Goal: Transaction & Acquisition: Purchase product/service

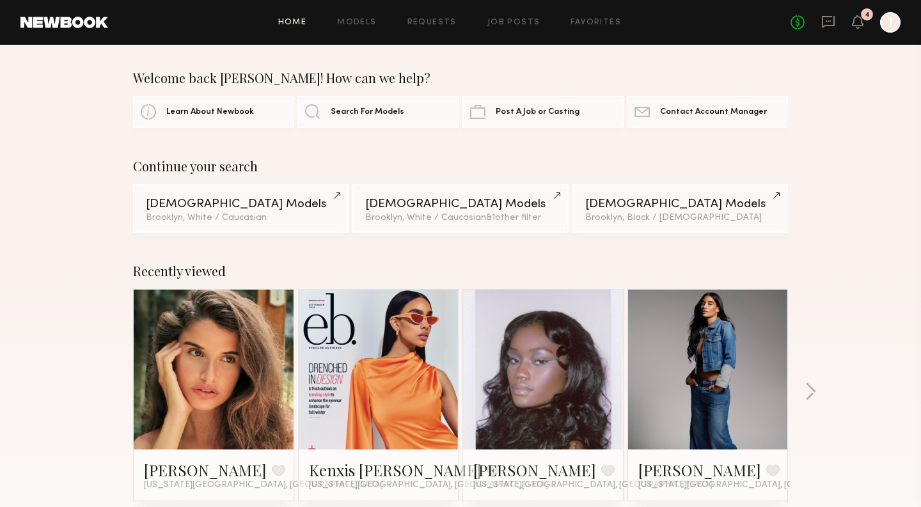
click at [867, 19] on div "4" at bounding box center [867, 14] width 12 height 12
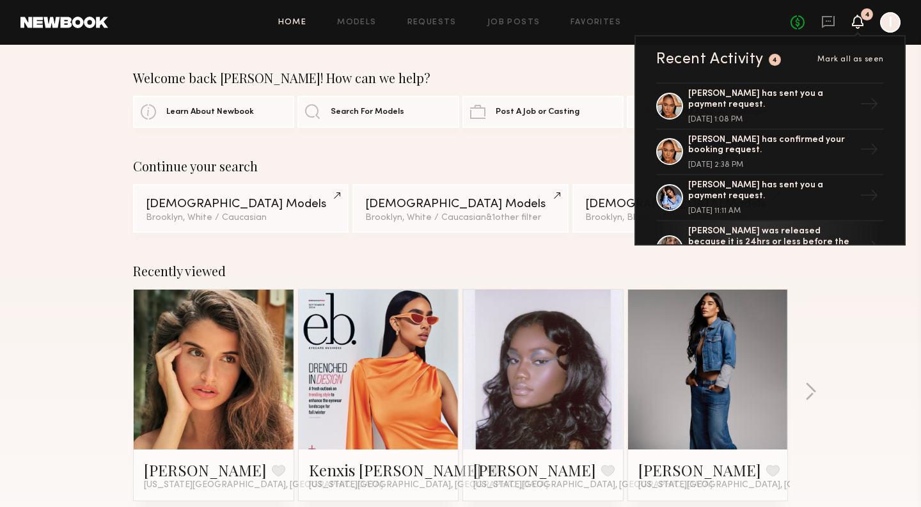
click at [232, 406] on link at bounding box center [214, 370] width 78 height 160
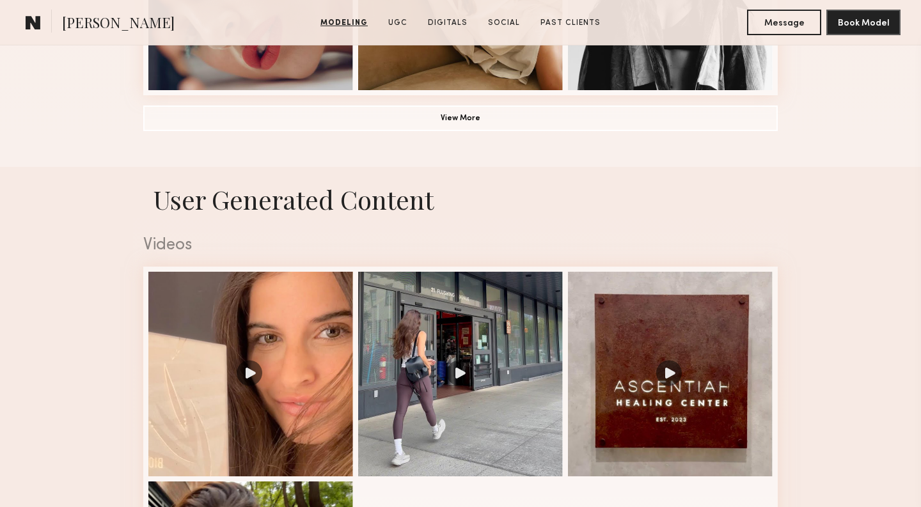
scroll to position [1133, 0]
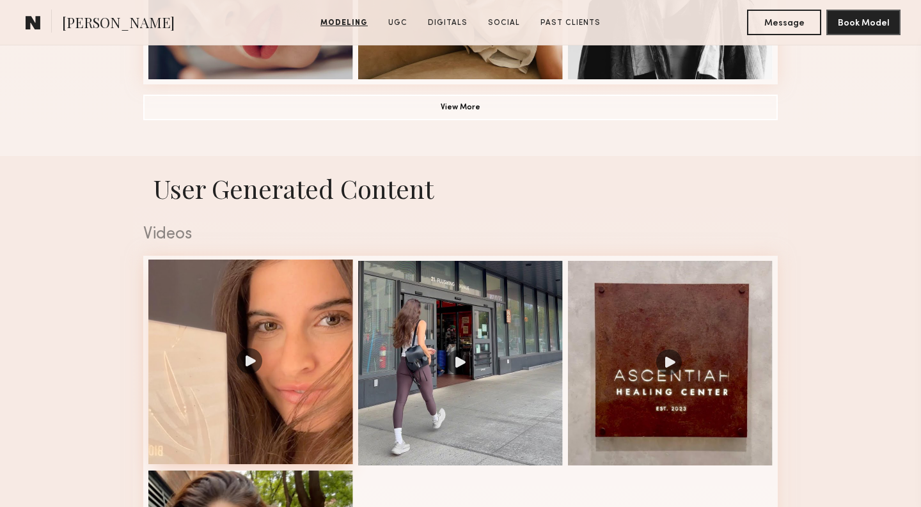
click at [253, 364] on div at bounding box center [250, 362] width 205 height 205
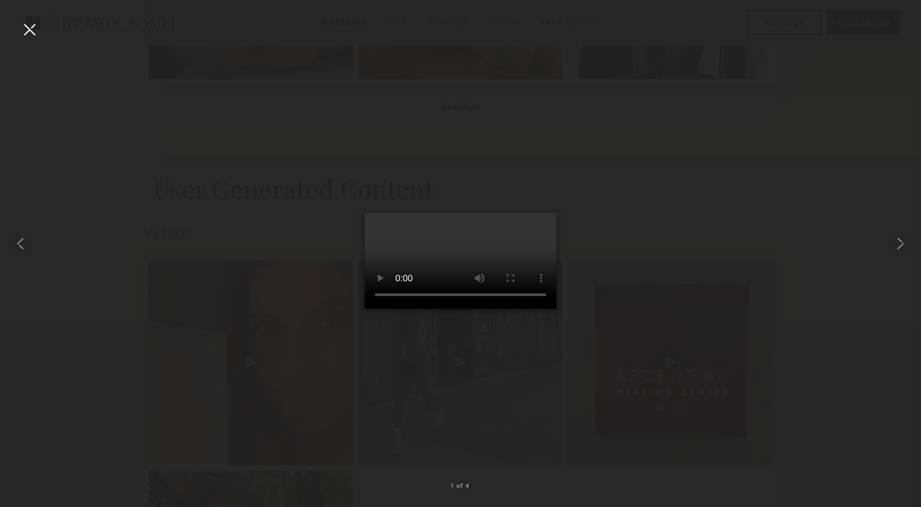
click at [35, 22] on div at bounding box center [29, 29] width 20 height 20
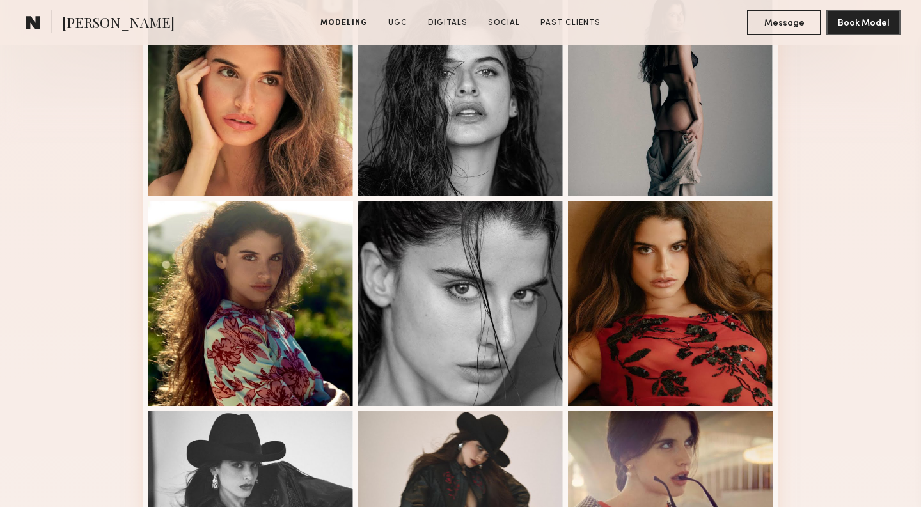
scroll to position [0, 0]
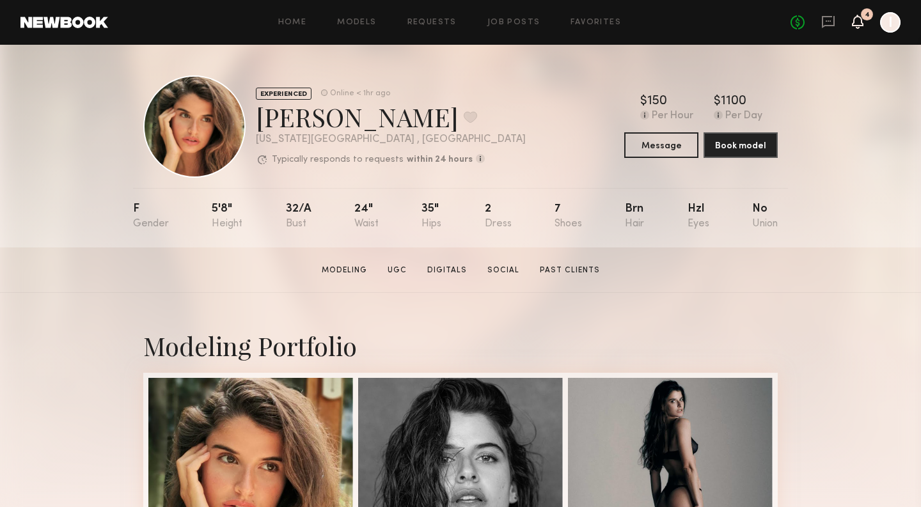
click at [858, 23] on icon at bounding box center [858, 21] width 10 height 9
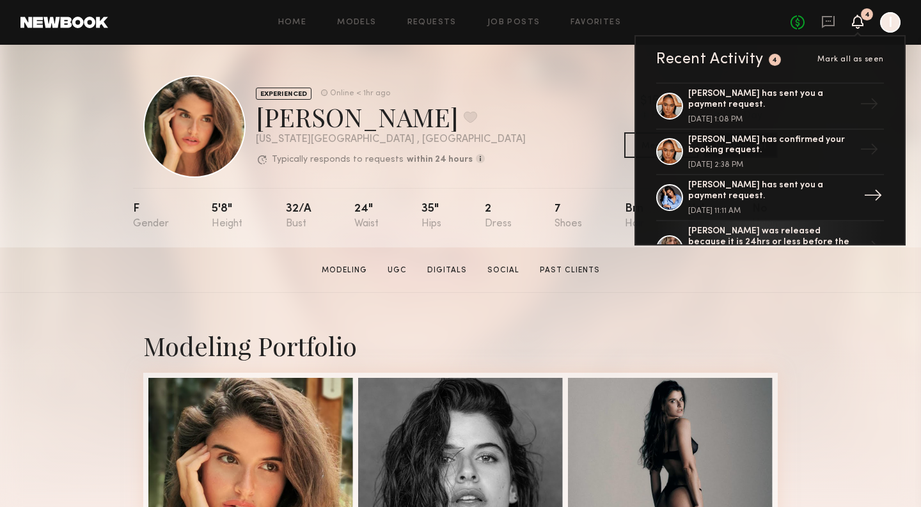
click at [772, 186] on div "Leonela M. has sent you a payment request." at bounding box center [771, 191] width 166 height 22
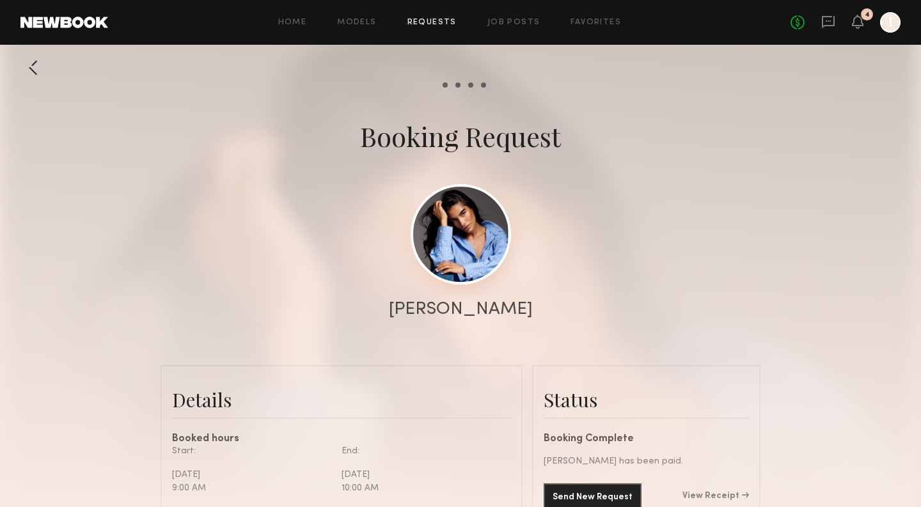
click at [477, 260] on link at bounding box center [461, 234] width 100 height 100
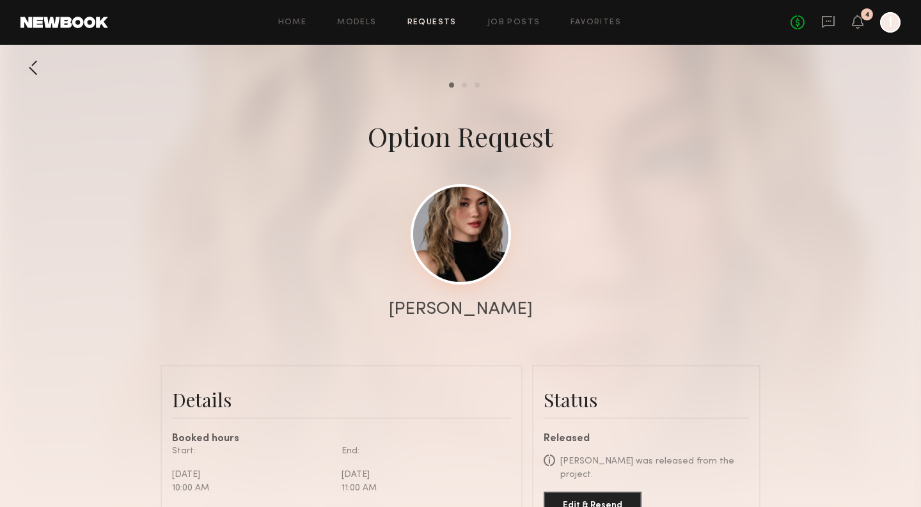
click at [464, 255] on link at bounding box center [461, 234] width 100 height 100
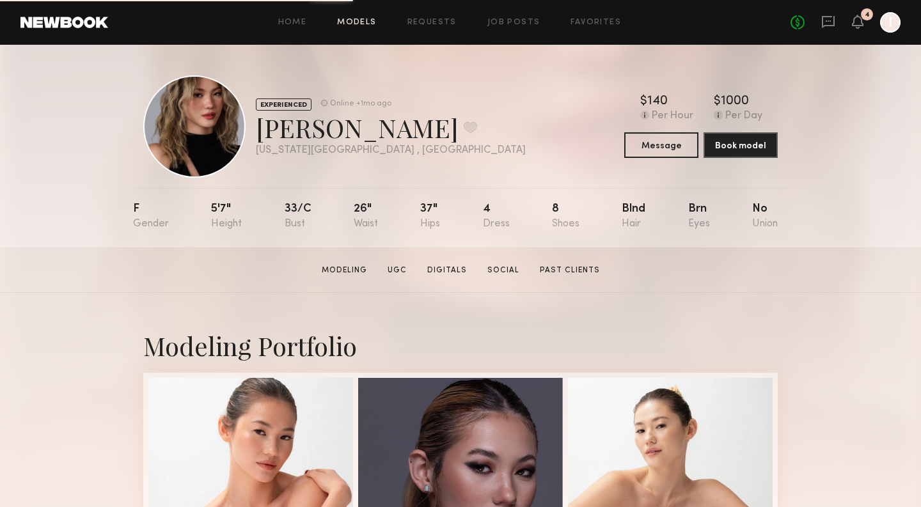
click at [371, 22] on link "Models" at bounding box center [356, 23] width 39 height 8
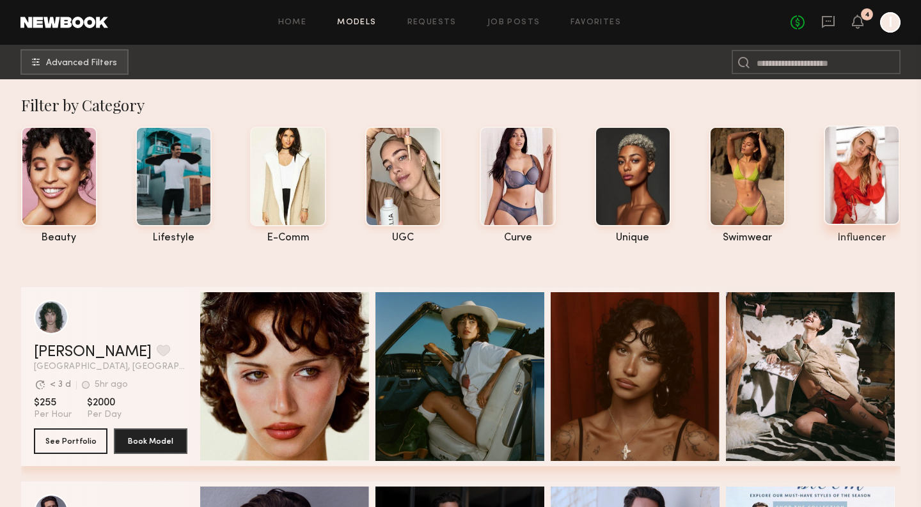
click at [858, 170] on div at bounding box center [862, 175] width 76 height 100
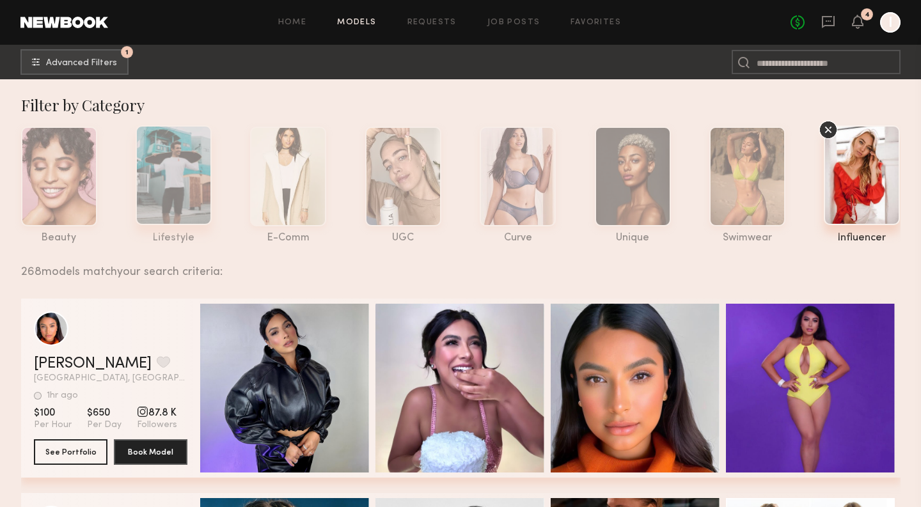
click at [156, 198] on div at bounding box center [174, 175] width 76 height 100
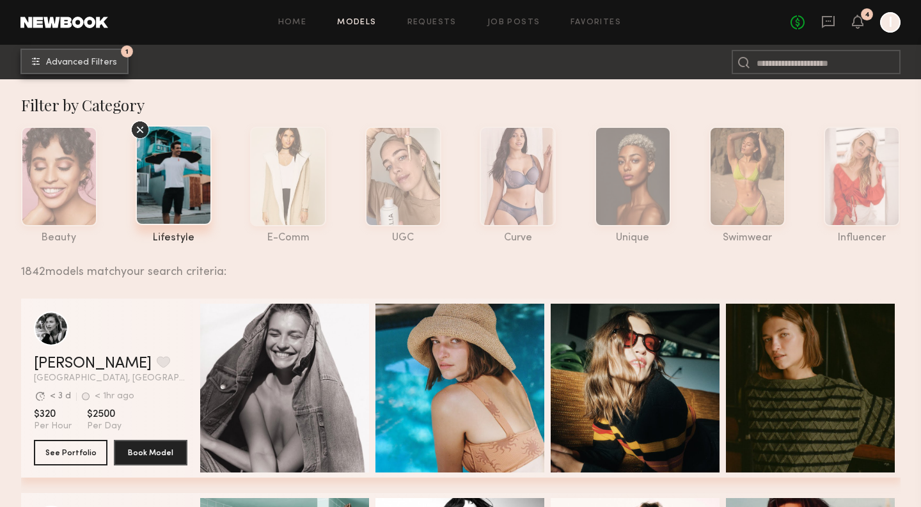
click at [118, 61] on button "1 Advanced Filters" at bounding box center [74, 62] width 108 height 26
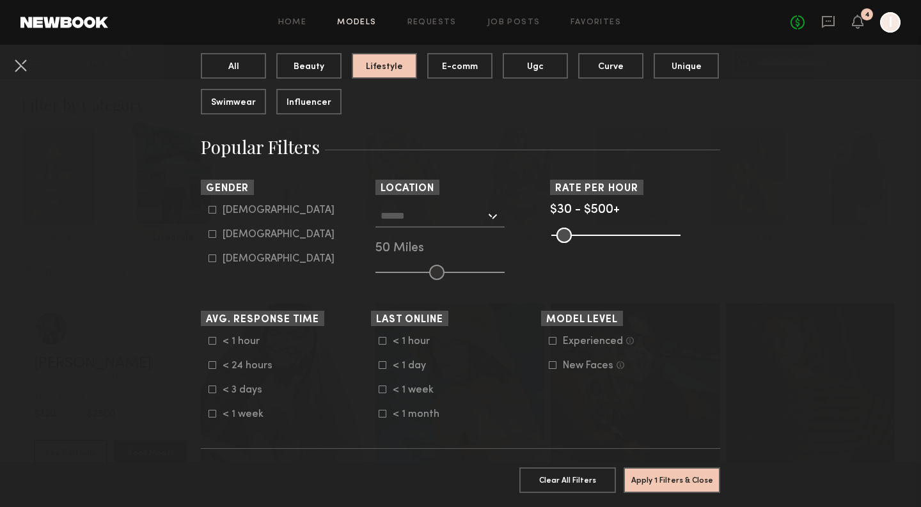
scroll to position [153, 0]
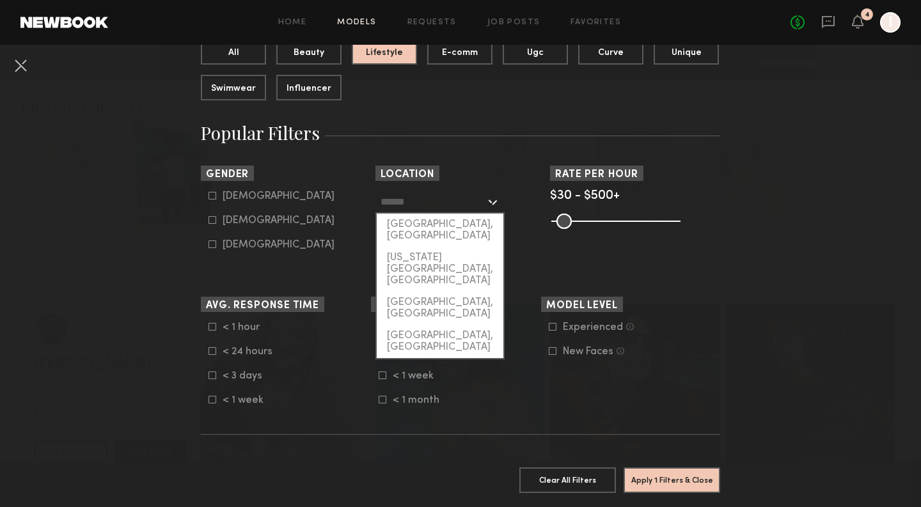
click at [459, 209] on input "text" at bounding box center [433, 202] width 105 height 22
click at [432, 292] on div "[GEOGRAPHIC_DATA], [GEOGRAPHIC_DATA]" at bounding box center [440, 308] width 127 height 33
type input "**********"
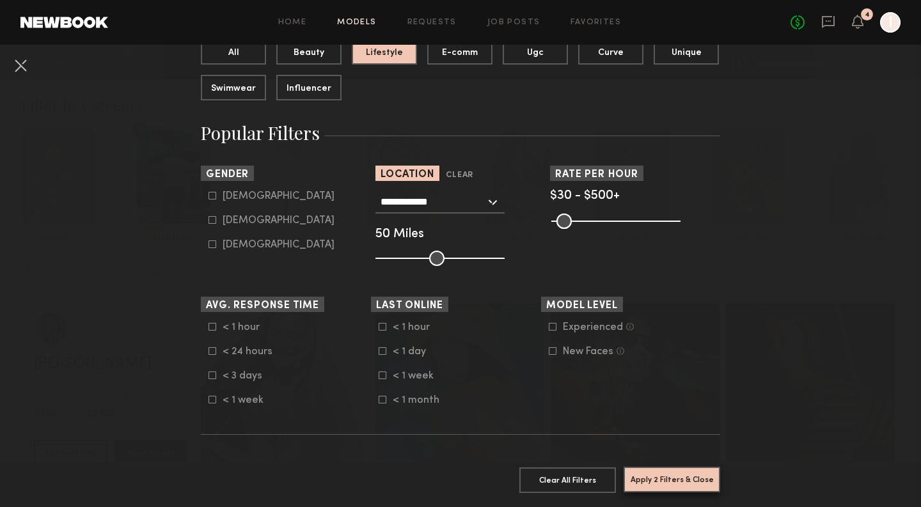
click at [651, 476] on button "Apply 2 Filters & Close" at bounding box center [672, 480] width 97 height 26
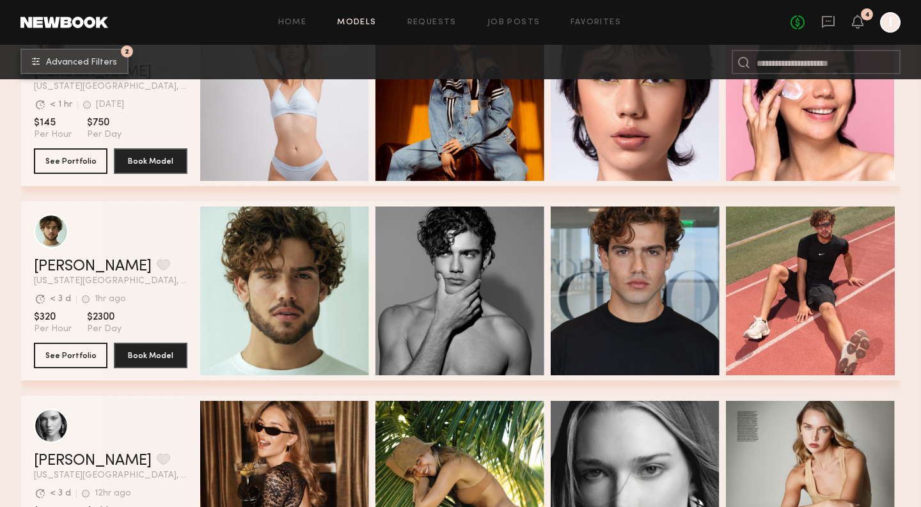
scroll to position [1036, 0]
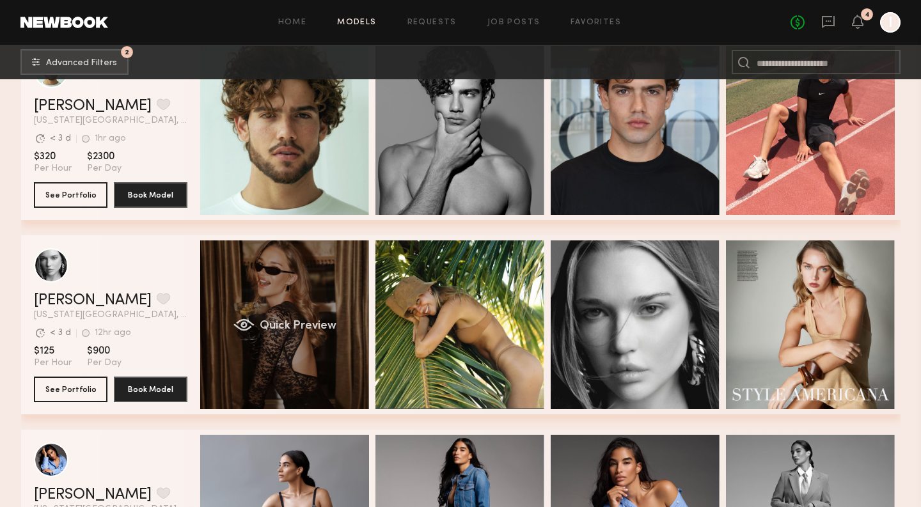
click at [326, 381] on div "Quick Preview" at bounding box center [284, 325] width 169 height 169
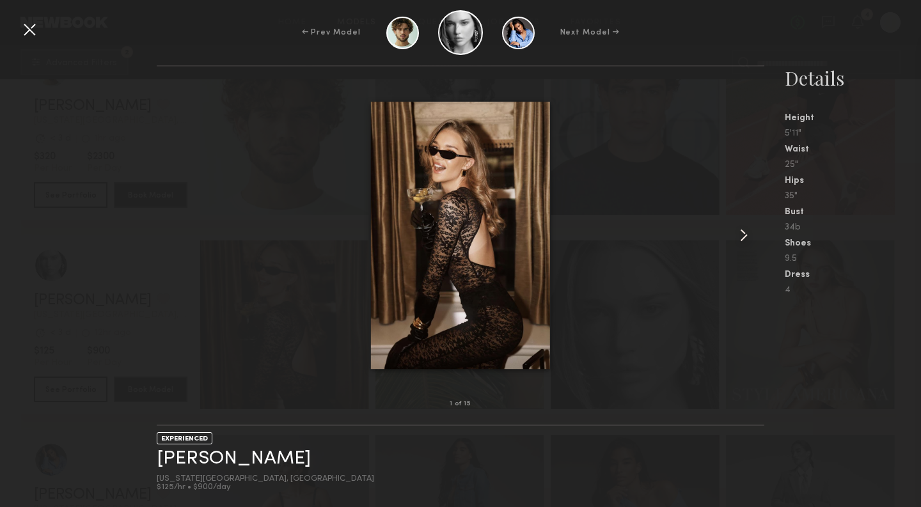
click at [746, 238] on common-icon at bounding box center [744, 235] width 20 height 20
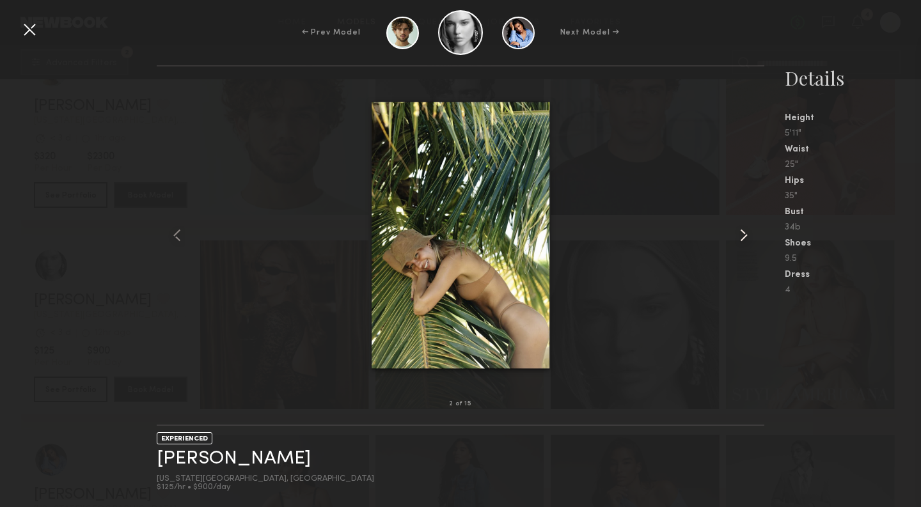
click at [746, 238] on common-icon at bounding box center [744, 235] width 20 height 20
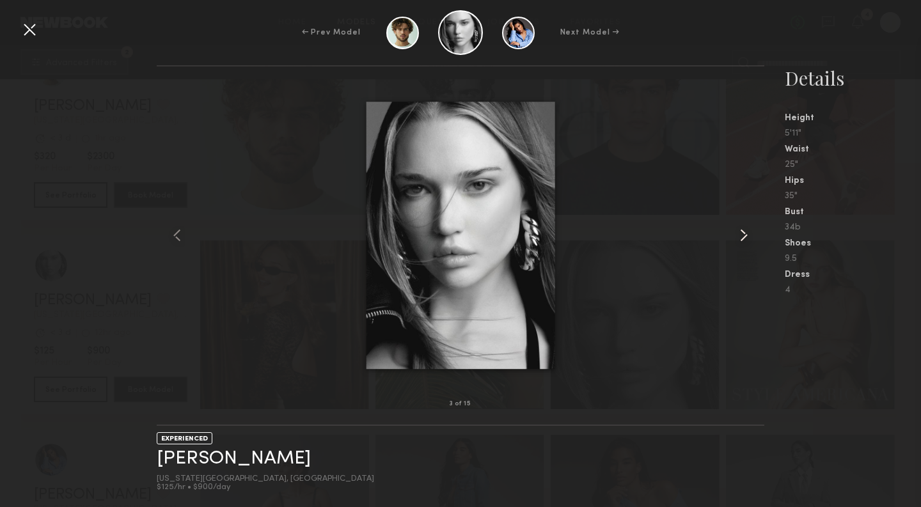
click at [746, 238] on common-icon at bounding box center [744, 235] width 20 height 20
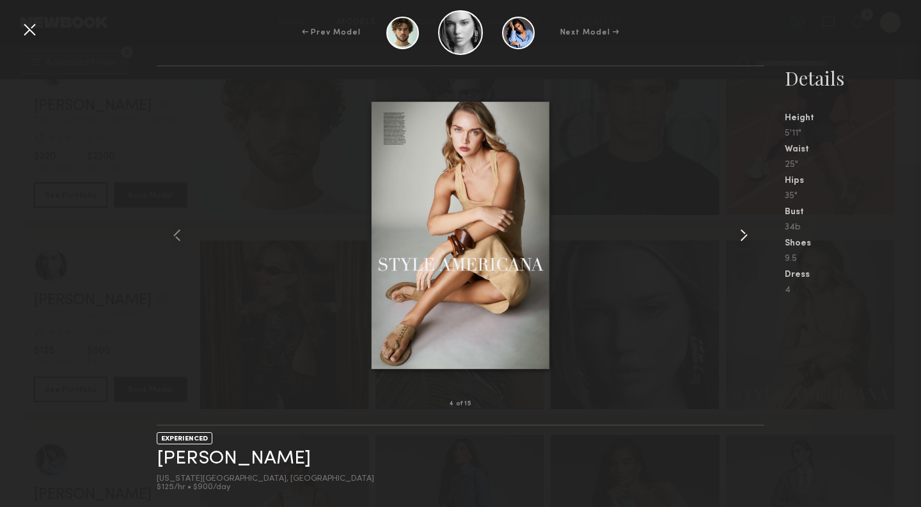
click at [746, 239] on common-icon at bounding box center [744, 235] width 20 height 20
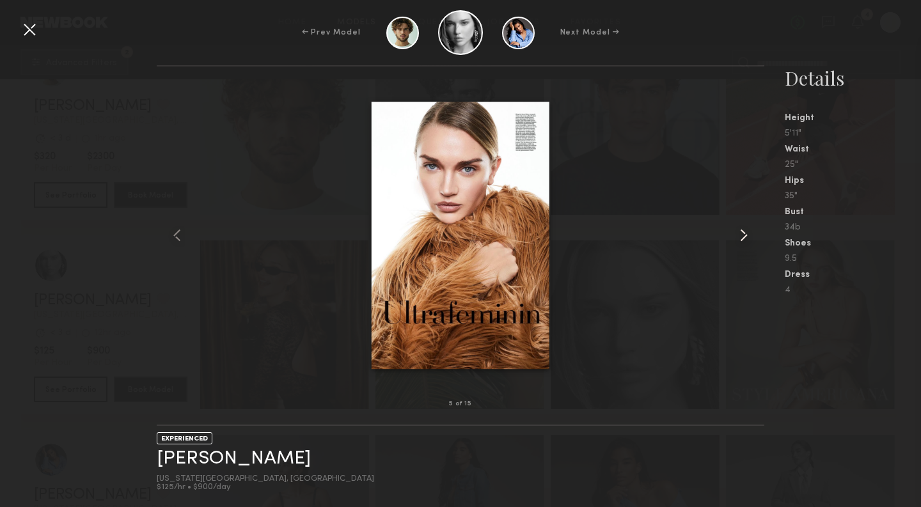
click at [747, 239] on common-icon at bounding box center [744, 235] width 20 height 20
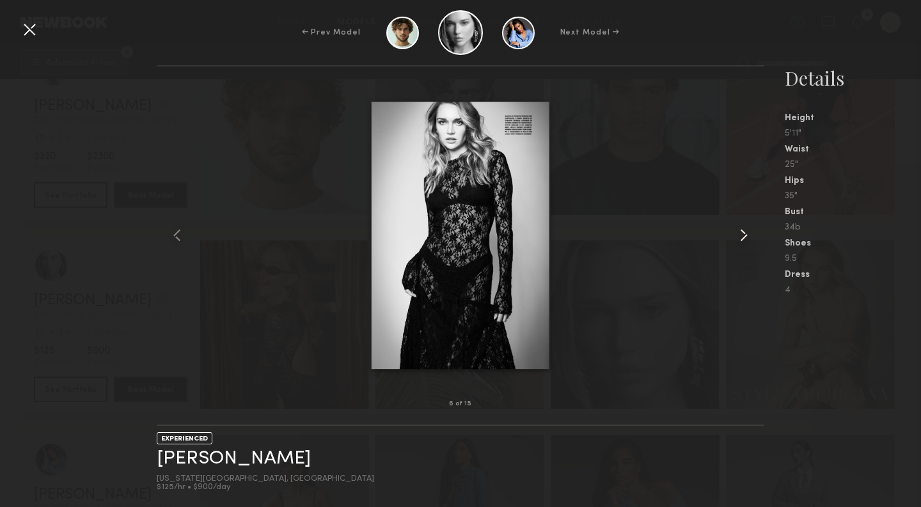
click at [747, 239] on common-icon at bounding box center [744, 235] width 20 height 20
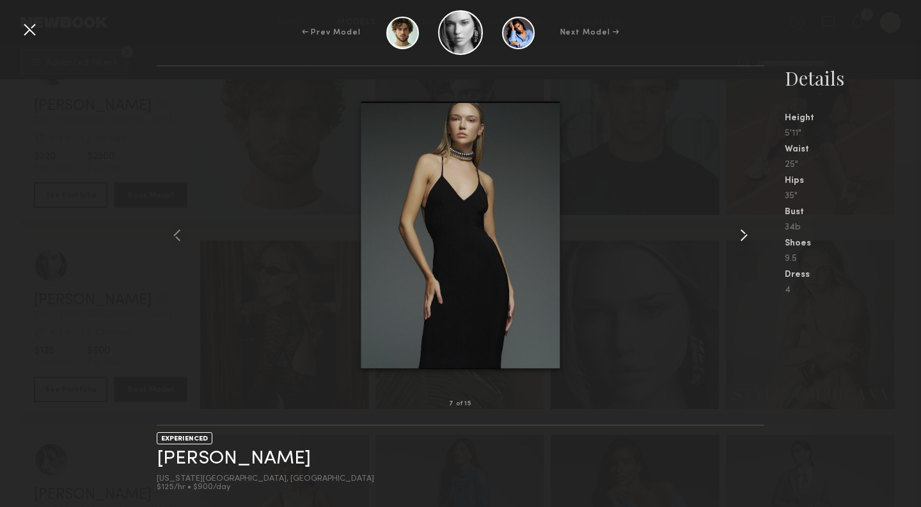
click at [747, 239] on common-icon at bounding box center [744, 235] width 20 height 20
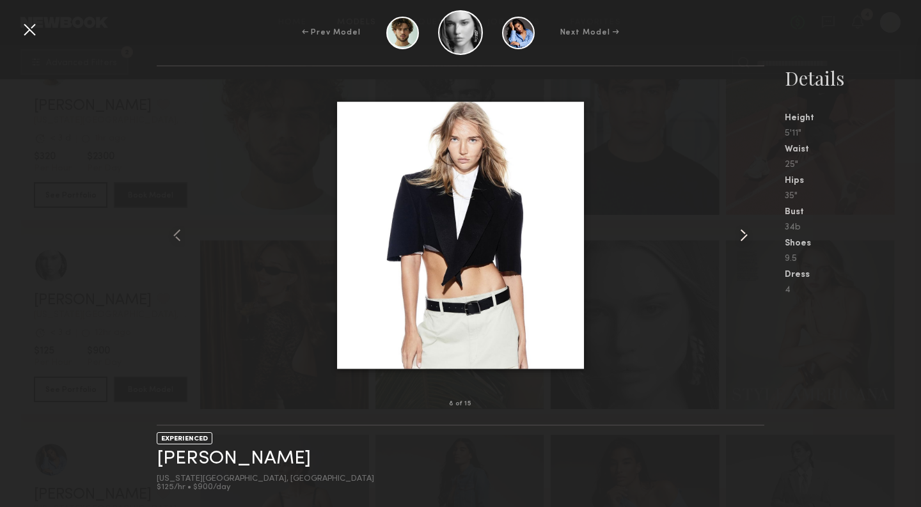
click at [747, 239] on common-icon at bounding box center [744, 235] width 20 height 20
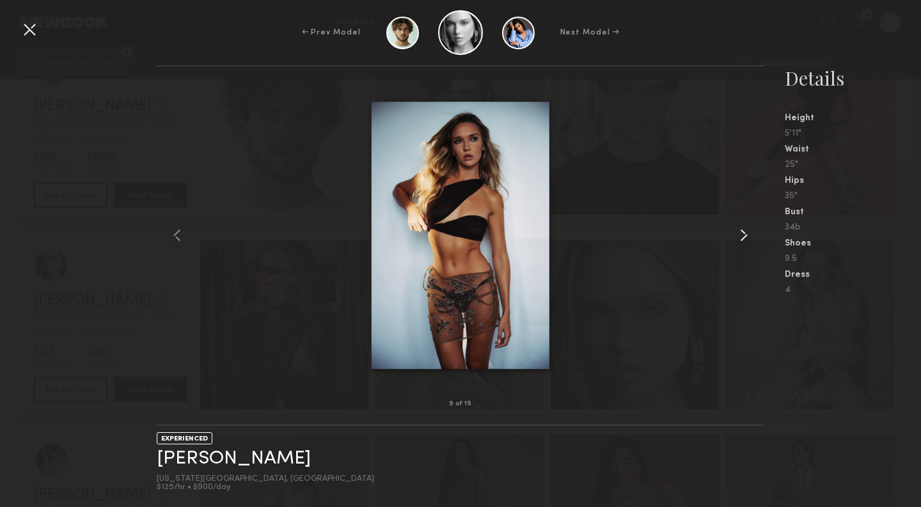
click at [747, 239] on common-icon at bounding box center [744, 235] width 20 height 20
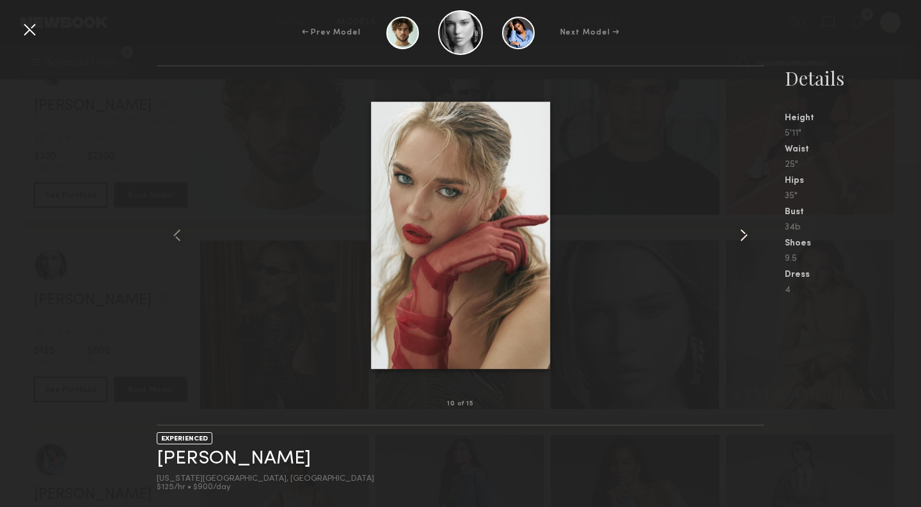
click at [747, 239] on common-icon at bounding box center [744, 235] width 20 height 20
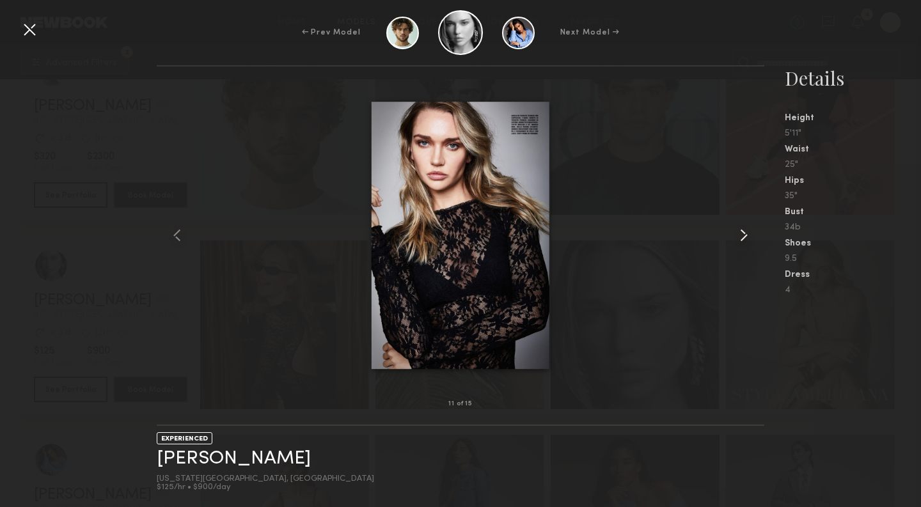
click at [747, 239] on common-icon at bounding box center [744, 235] width 20 height 20
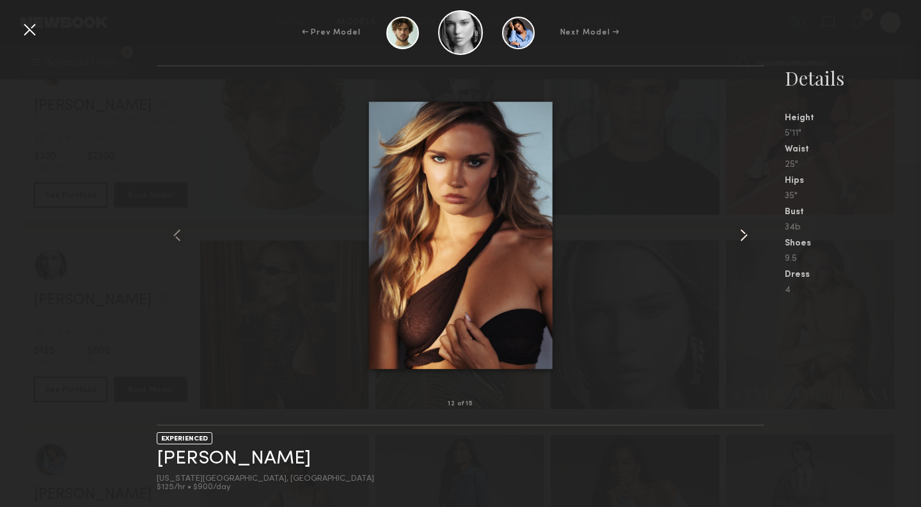
click at [747, 239] on common-icon at bounding box center [744, 235] width 20 height 20
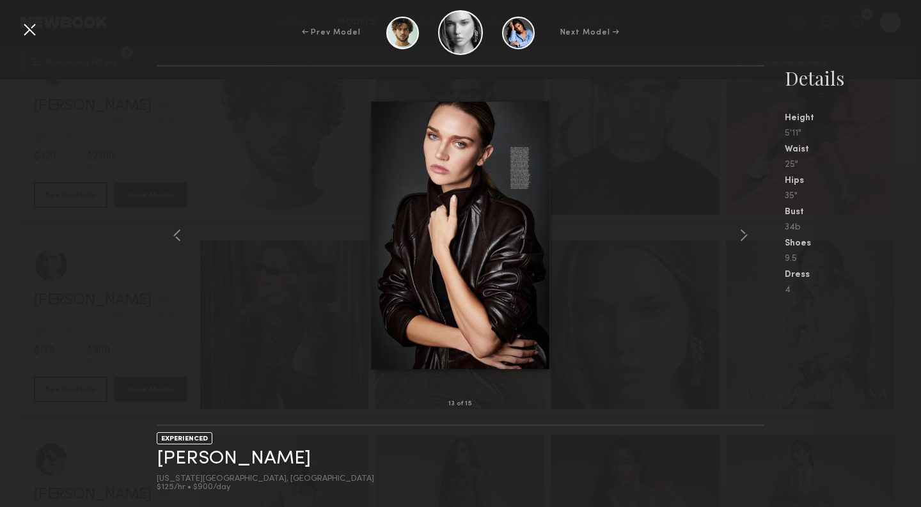
click at [33, 33] on div at bounding box center [29, 29] width 20 height 20
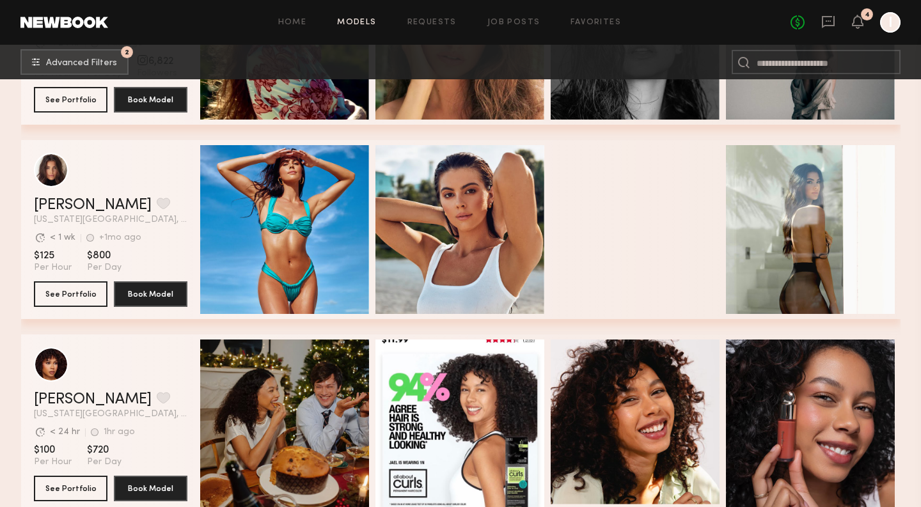
scroll to position [5062, 0]
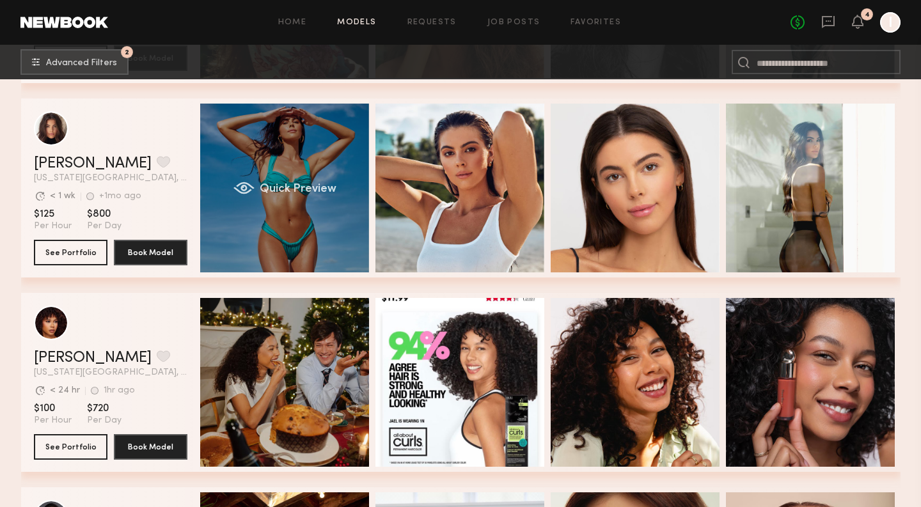
click at [328, 213] on div "Quick Preview" at bounding box center [284, 188] width 169 height 169
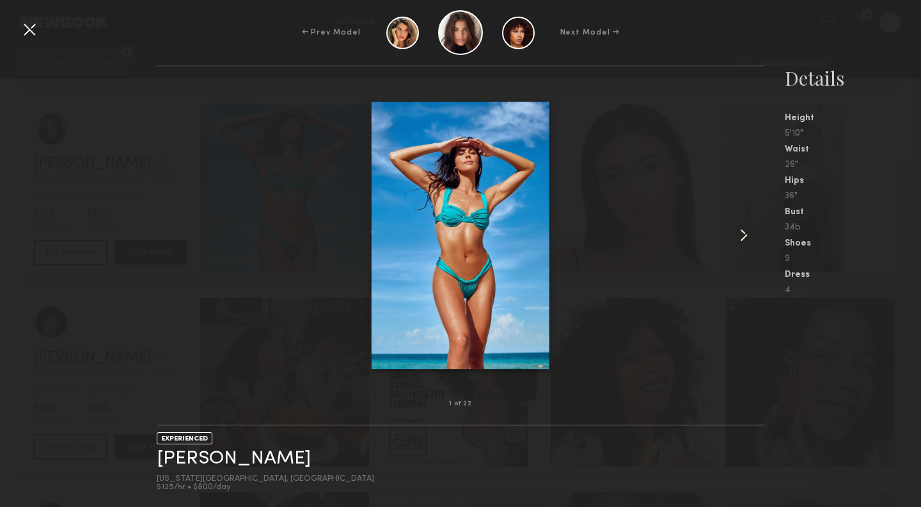
click at [743, 239] on common-icon at bounding box center [744, 235] width 20 height 20
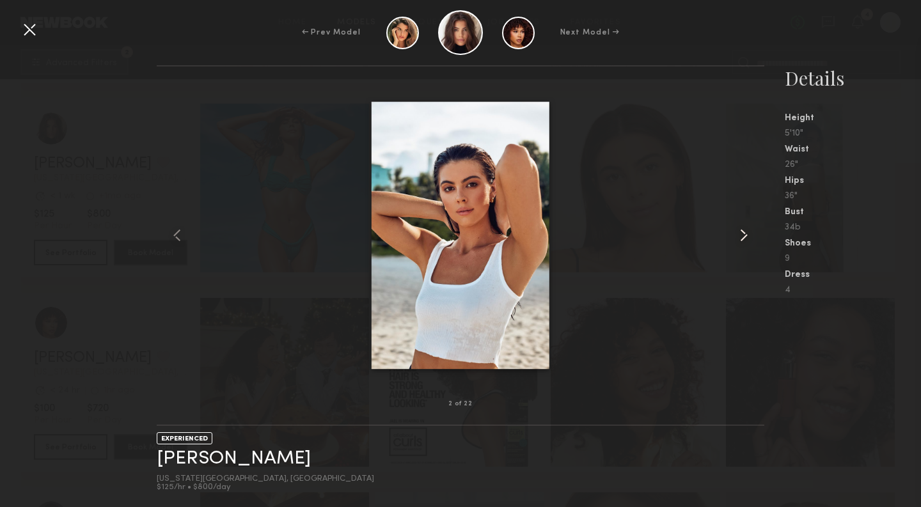
click at [743, 239] on common-icon at bounding box center [744, 235] width 20 height 20
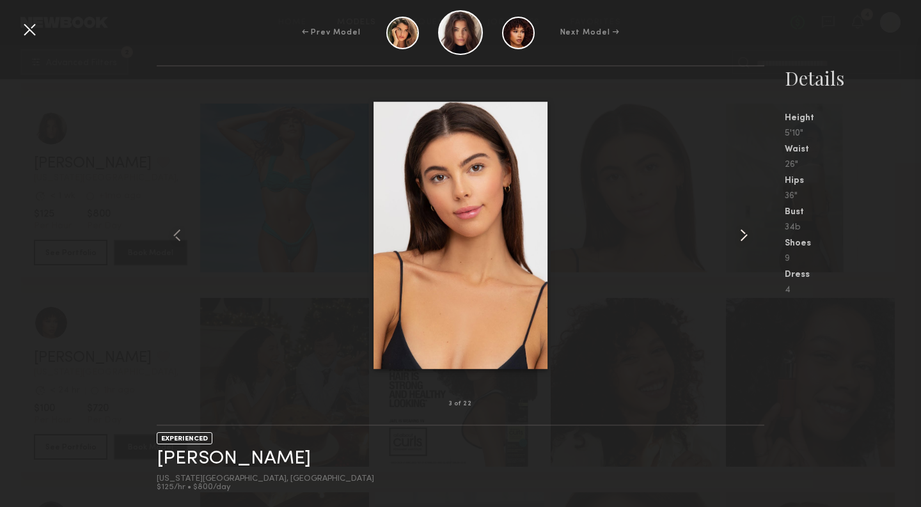
click at [743, 239] on common-icon at bounding box center [744, 235] width 20 height 20
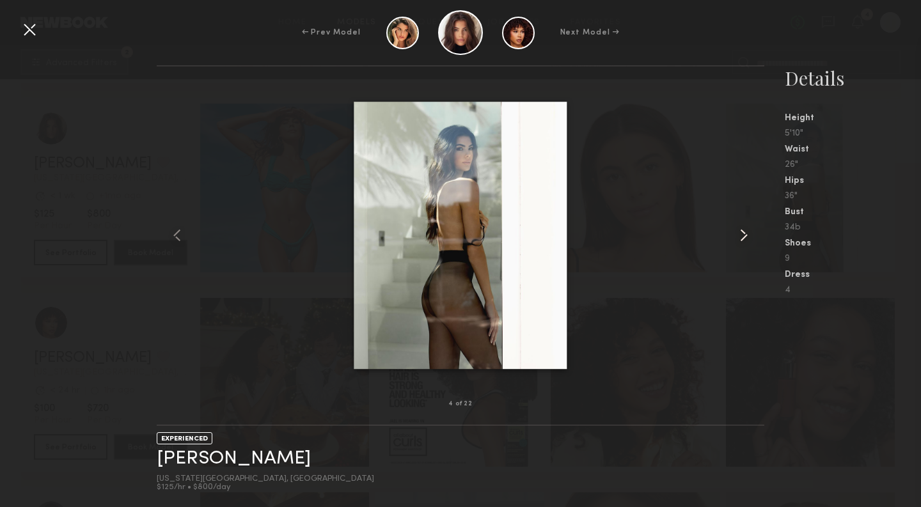
click at [743, 239] on common-icon at bounding box center [744, 235] width 20 height 20
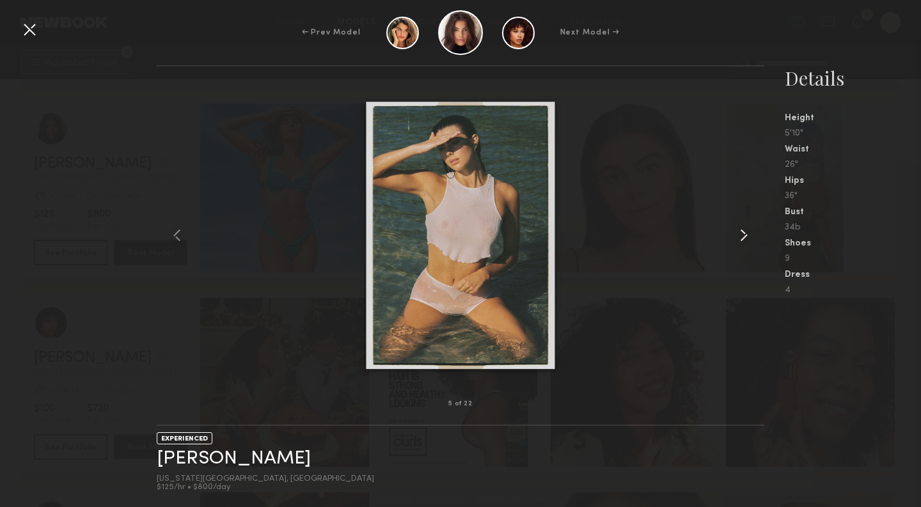
click at [743, 239] on common-icon at bounding box center [744, 235] width 20 height 20
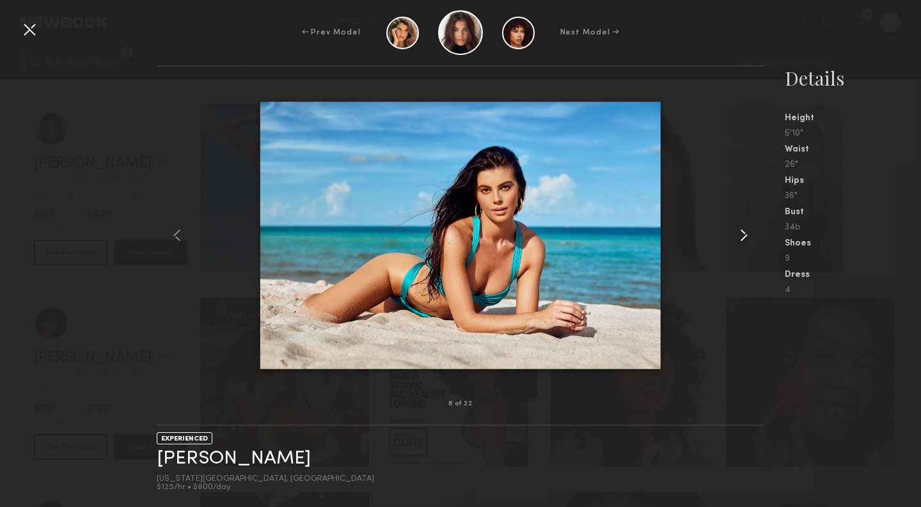
click at [743, 239] on common-icon at bounding box center [744, 235] width 20 height 20
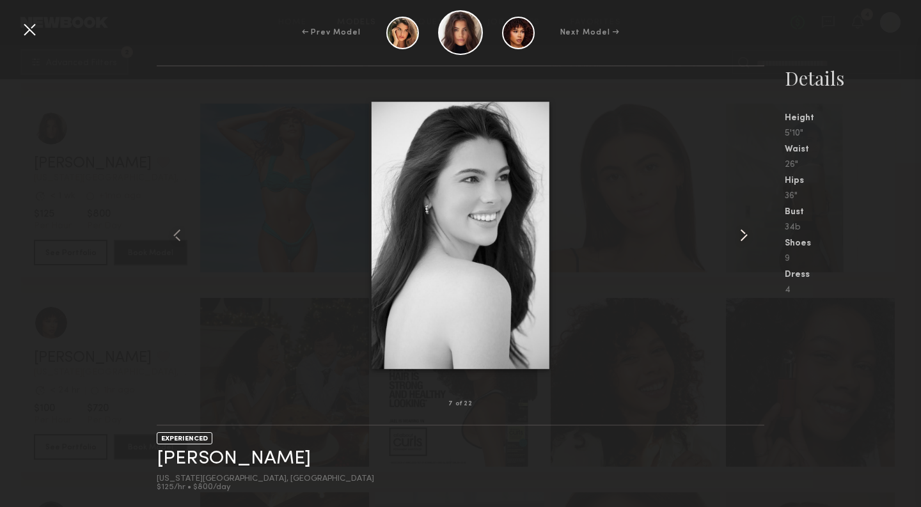
click at [743, 239] on common-icon at bounding box center [744, 235] width 20 height 20
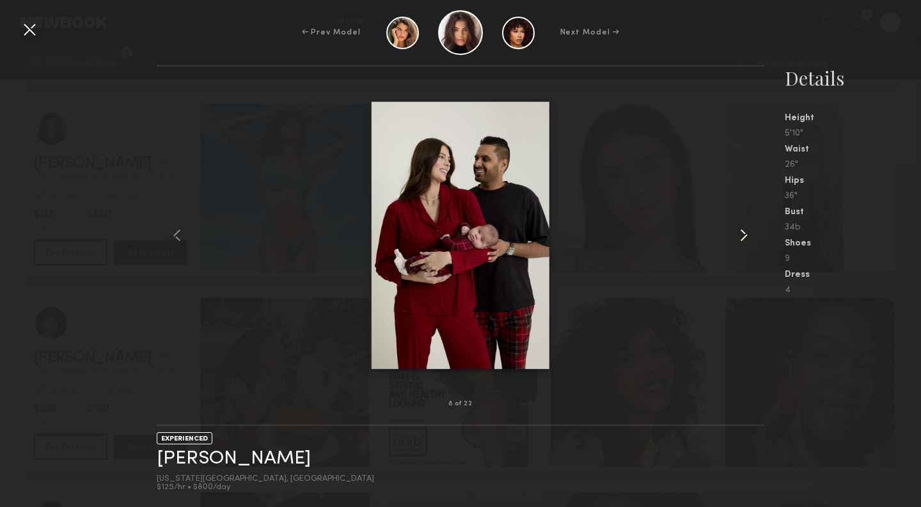
click at [743, 239] on common-icon at bounding box center [744, 235] width 20 height 20
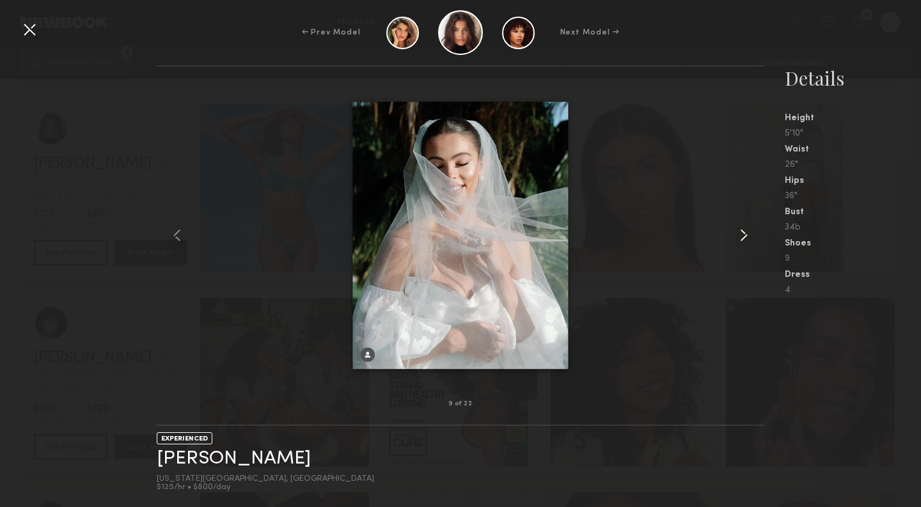
click at [743, 239] on common-icon at bounding box center [744, 235] width 20 height 20
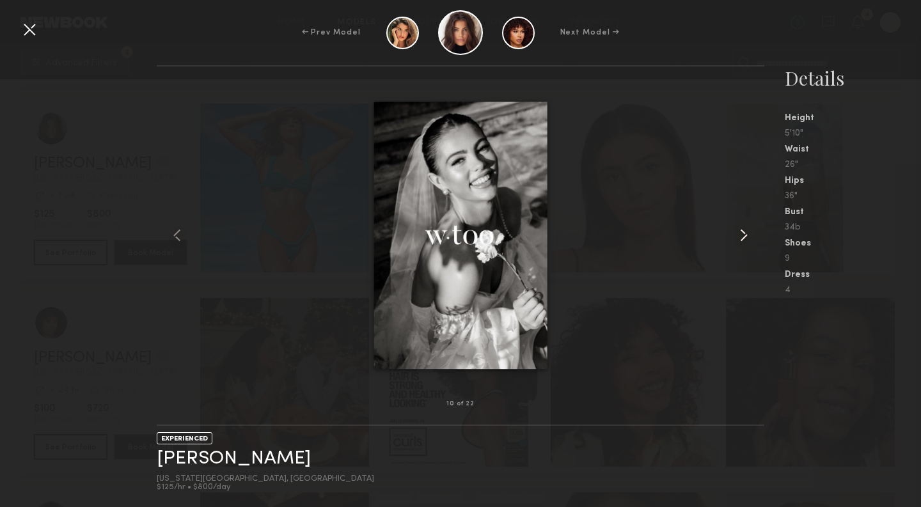
click at [743, 239] on common-icon at bounding box center [744, 235] width 20 height 20
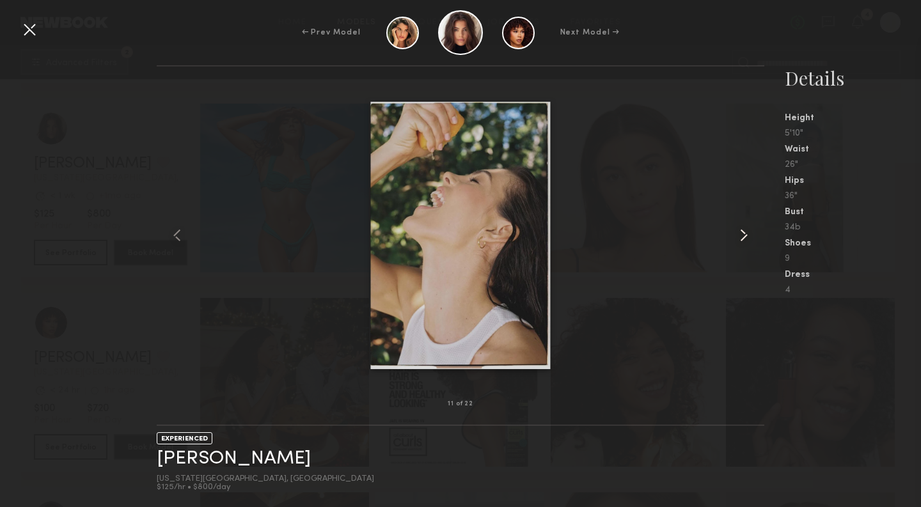
click at [743, 239] on common-icon at bounding box center [744, 235] width 20 height 20
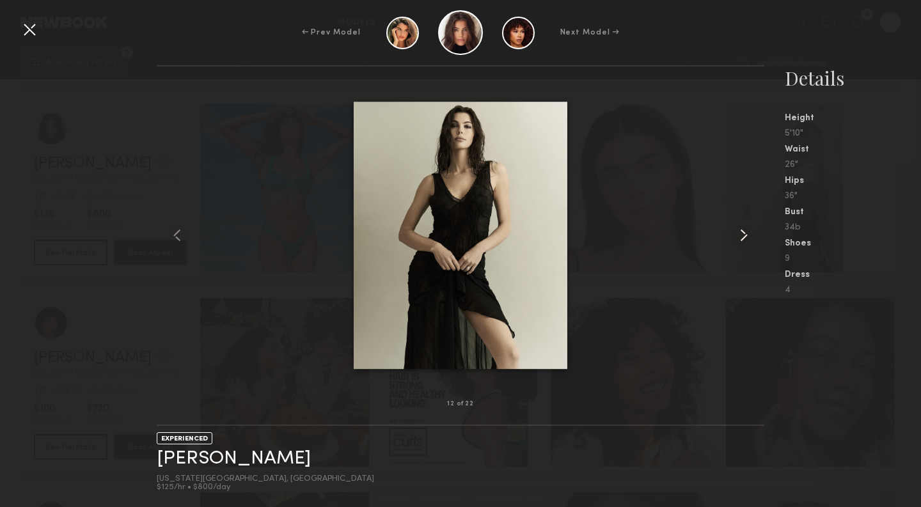
click at [743, 239] on common-icon at bounding box center [744, 235] width 20 height 20
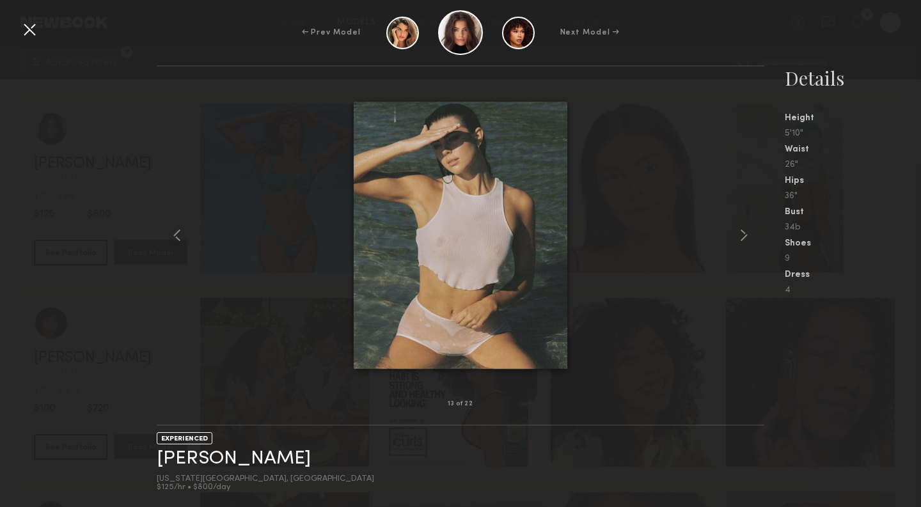
click at [27, 32] on div at bounding box center [29, 29] width 20 height 20
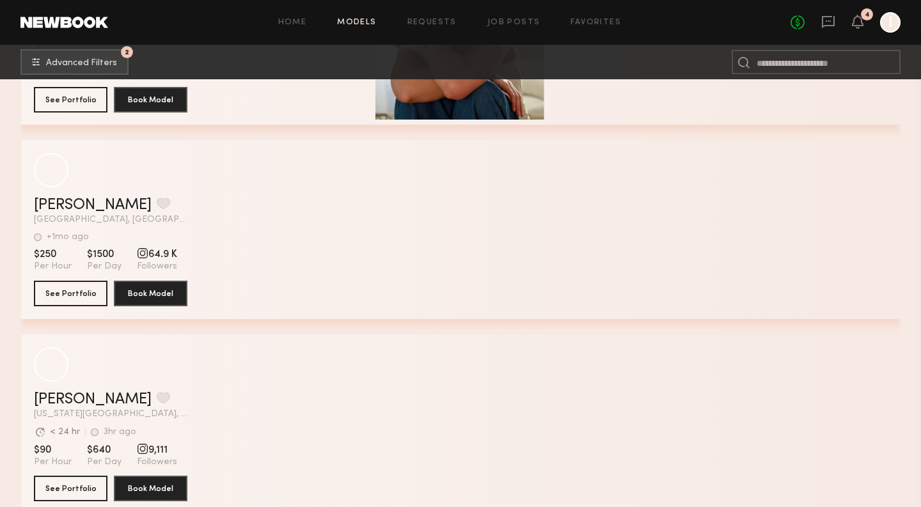
scroll to position [10172, 0]
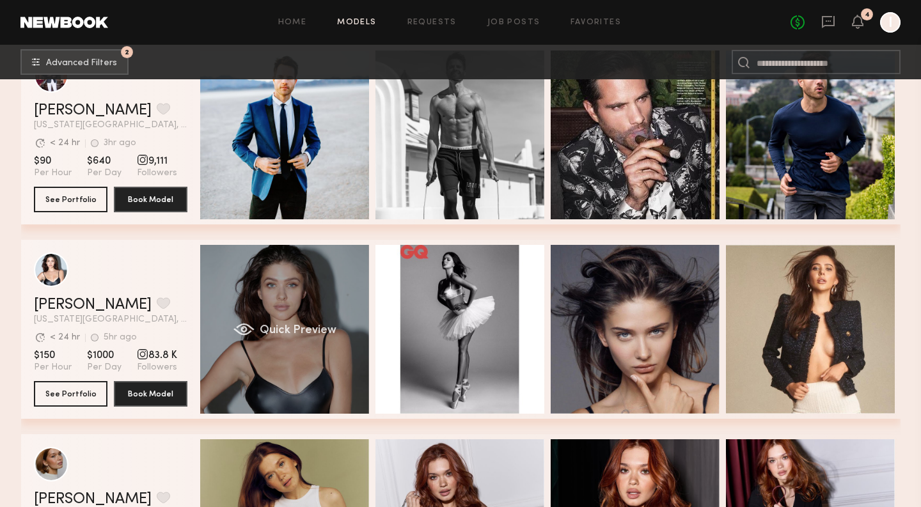
click at [258, 305] on div "Quick Preview" at bounding box center [284, 329] width 169 height 169
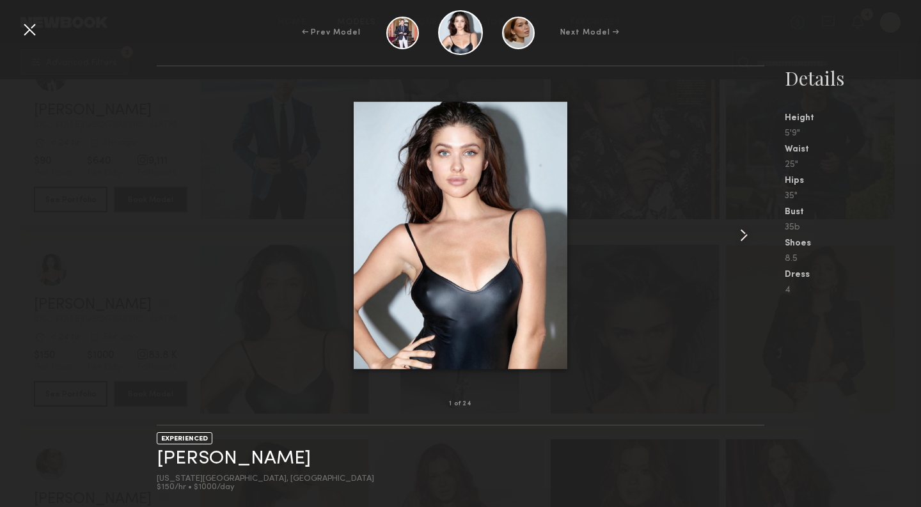
click at [743, 241] on common-icon at bounding box center [744, 235] width 20 height 20
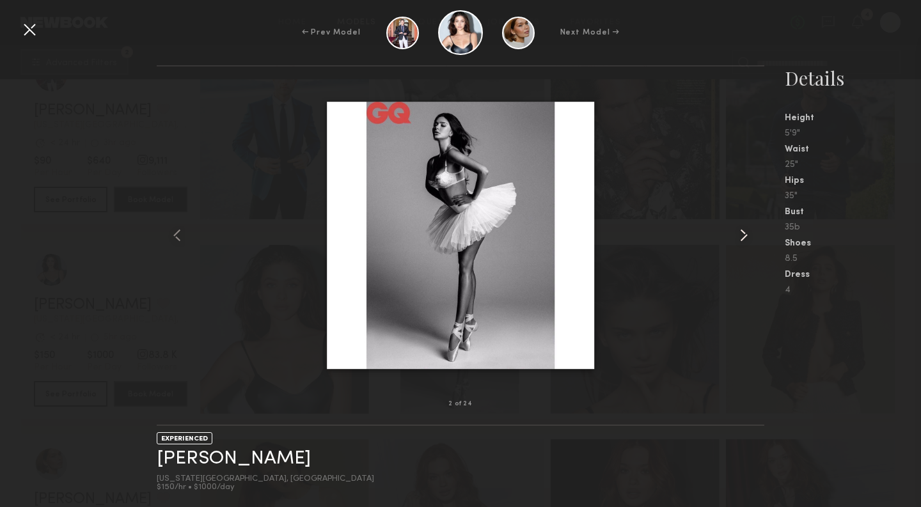
click at [743, 241] on common-icon at bounding box center [744, 235] width 20 height 20
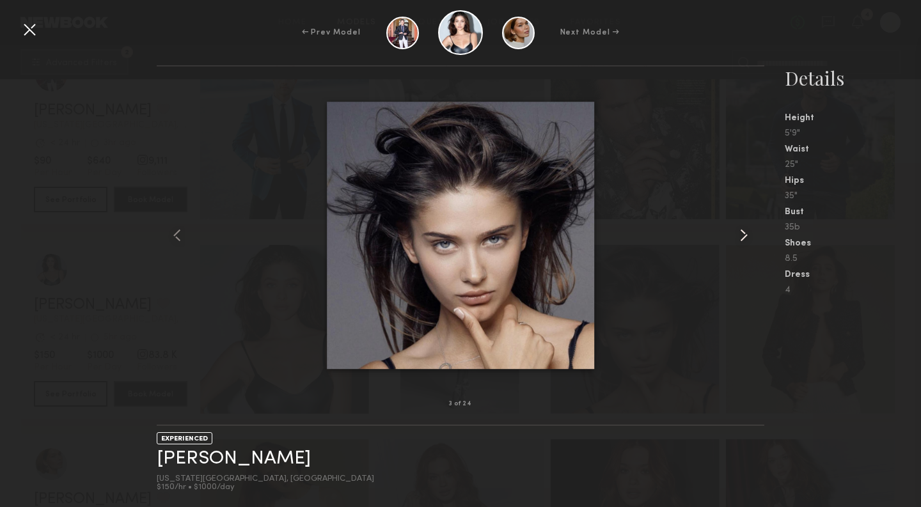
click at [743, 241] on common-icon at bounding box center [744, 235] width 20 height 20
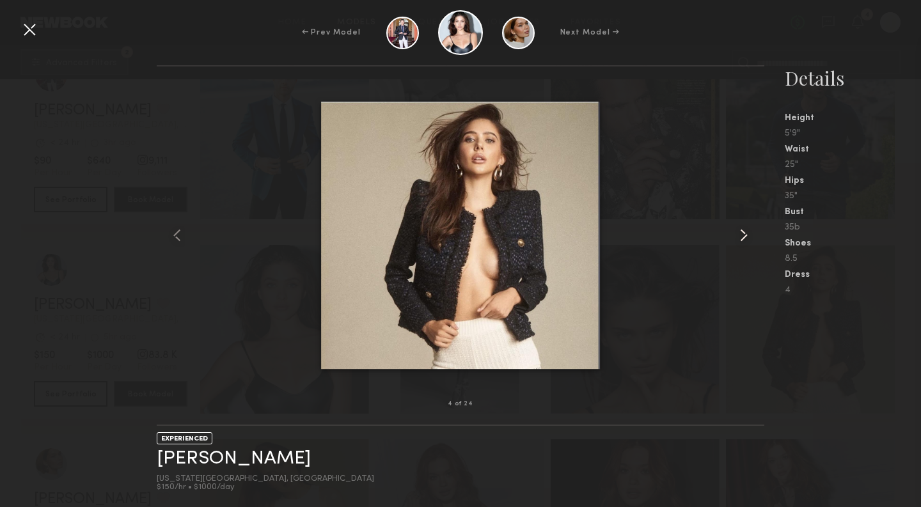
click at [743, 241] on common-icon at bounding box center [744, 235] width 20 height 20
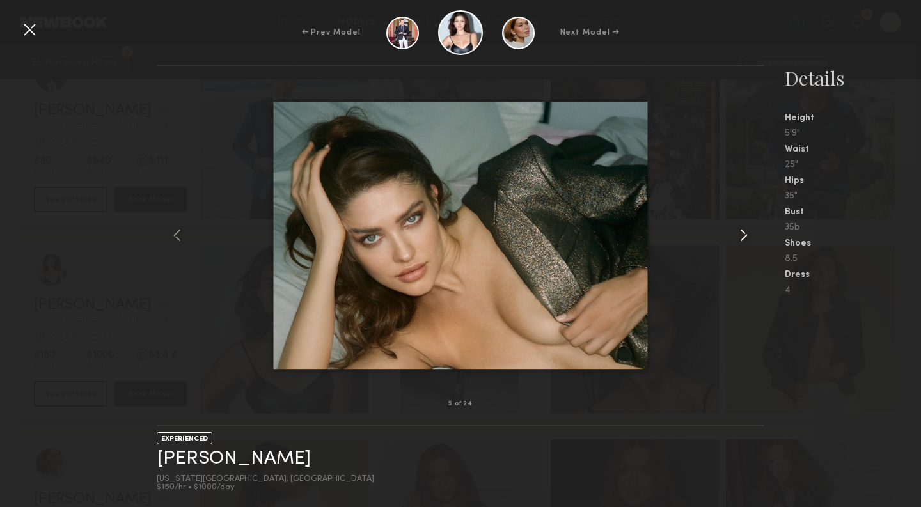
click at [743, 241] on common-icon at bounding box center [744, 235] width 20 height 20
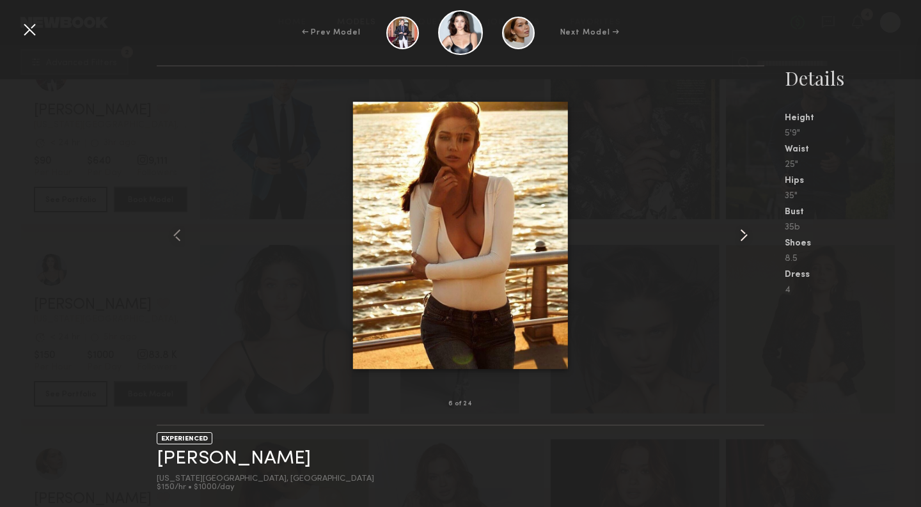
click at [743, 241] on common-icon at bounding box center [744, 235] width 20 height 20
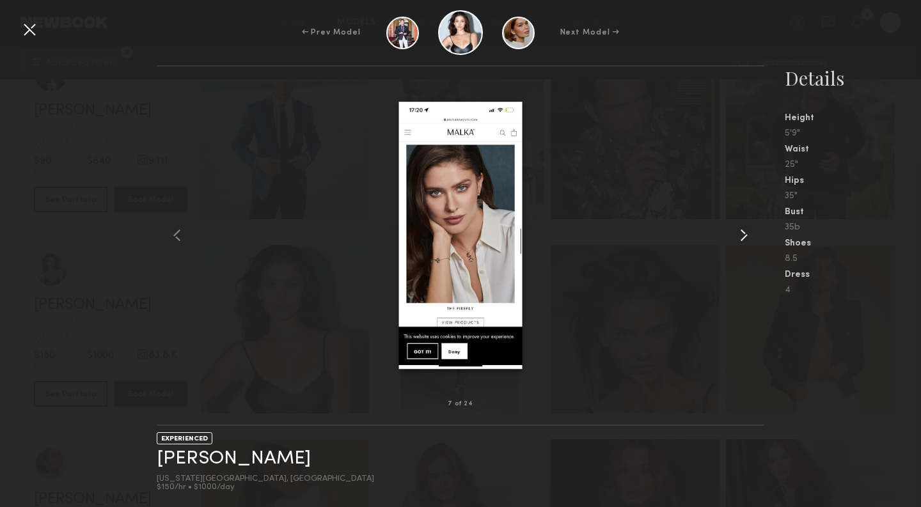
click at [743, 241] on common-icon at bounding box center [744, 235] width 20 height 20
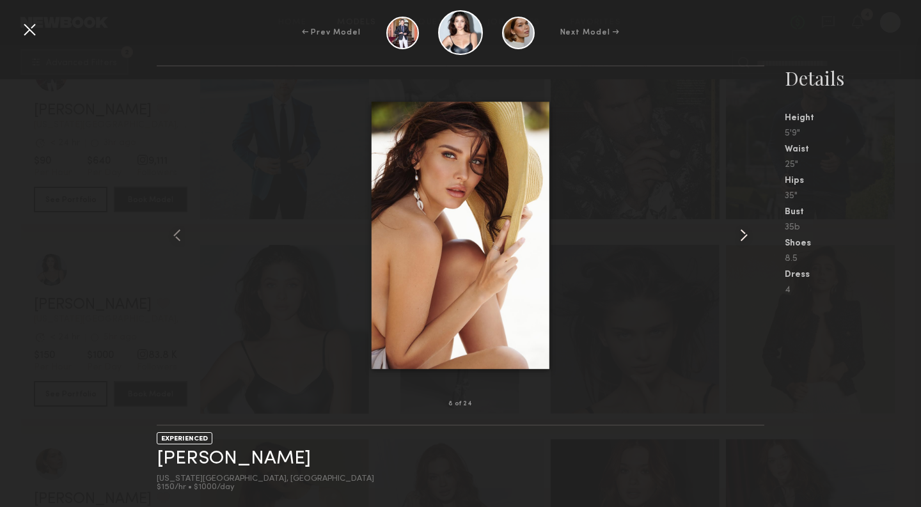
click at [743, 241] on common-icon at bounding box center [744, 235] width 20 height 20
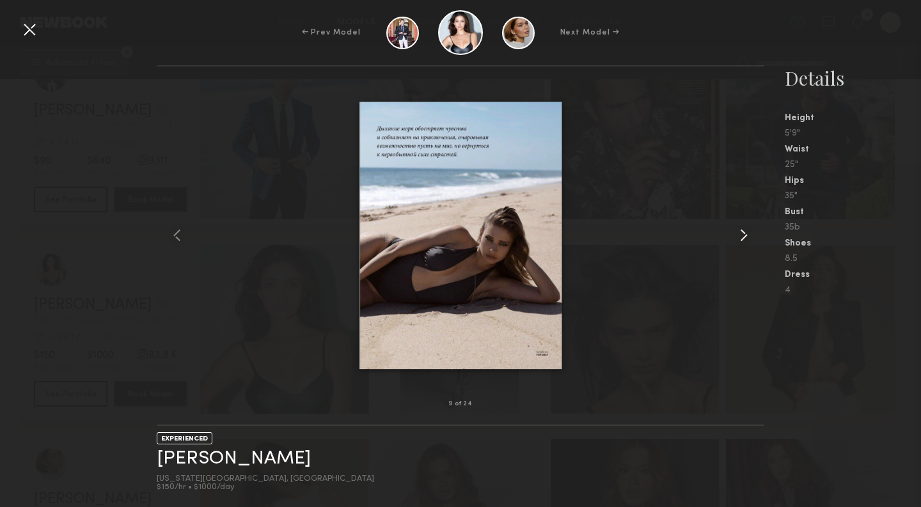
click at [743, 241] on common-icon at bounding box center [744, 235] width 20 height 20
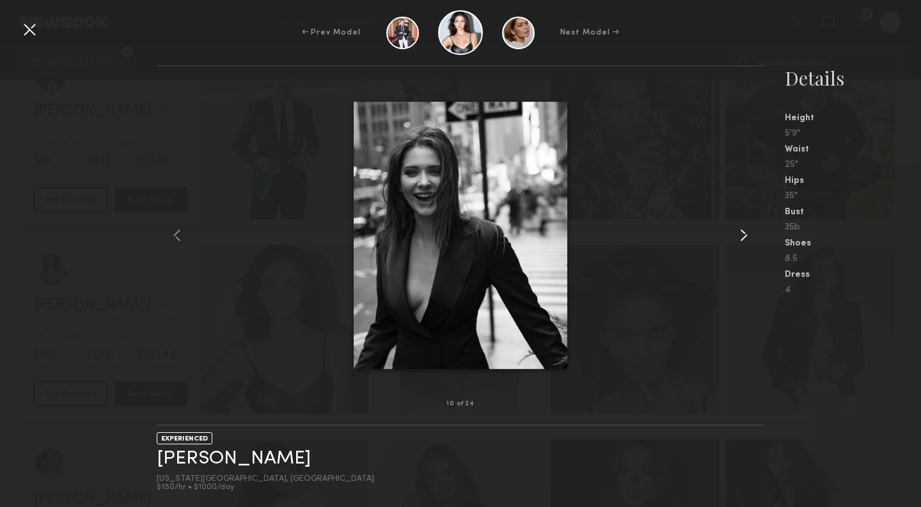
click at [743, 241] on common-icon at bounding box center [744, 235] width 20 height 20
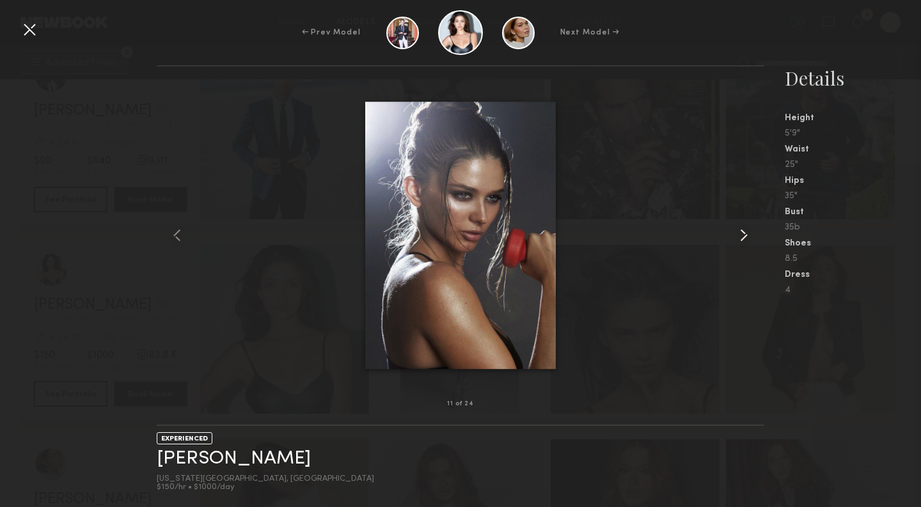
click at [743, 241] on common-icon at bounding box center [744, 235] width 20 height 20
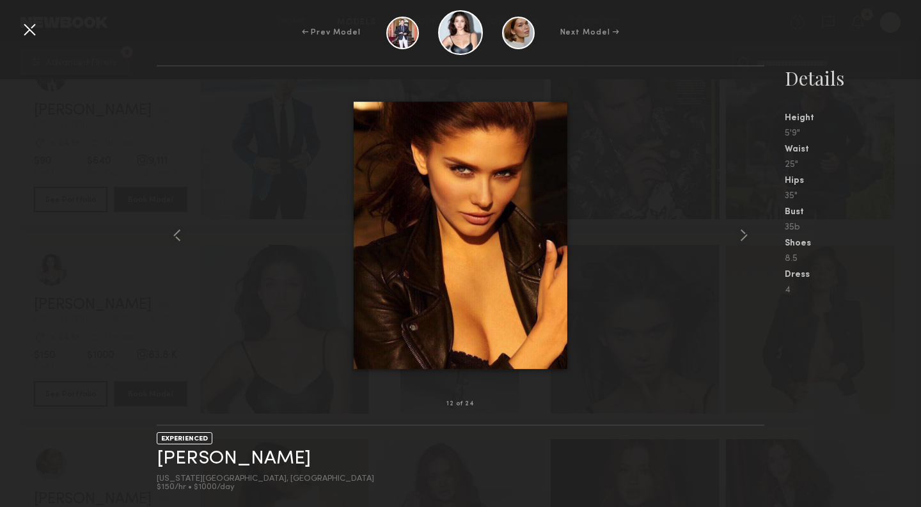
click at [27, 26] on div at bounding box center [29, 29] width 20 height 20
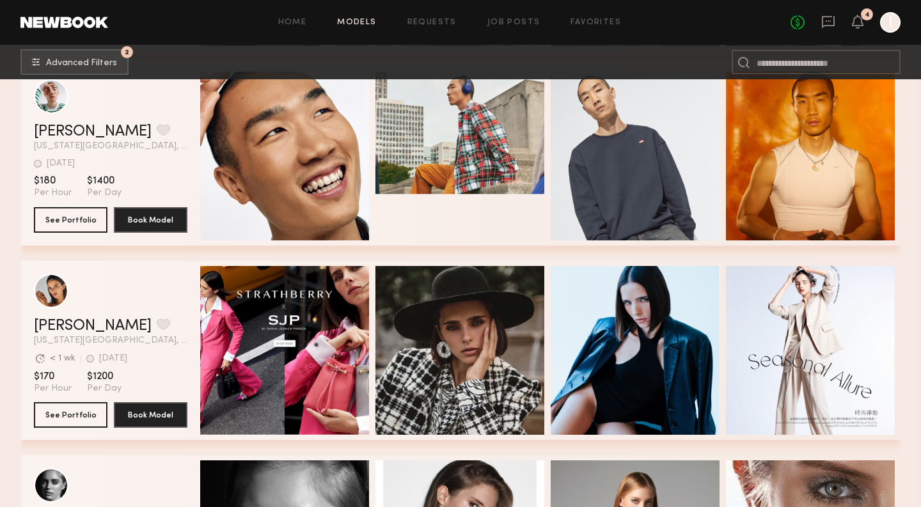
scroll to position [15986, 0]
